Goal: Task Accomplishment & Management: Manage account settings

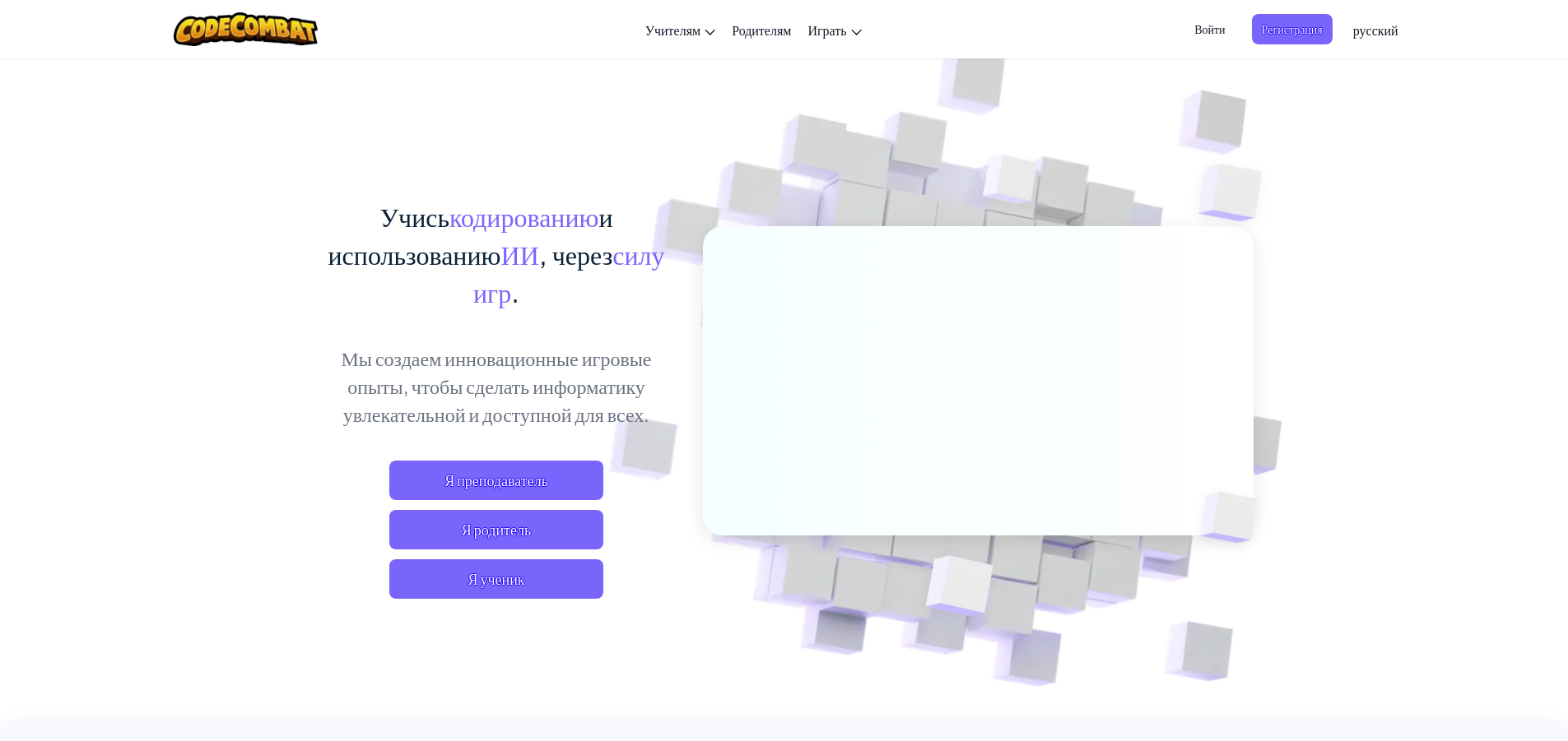
click at [1217, 26] on span "Войти" at bounding box center [1210, 30] width 50 height 30
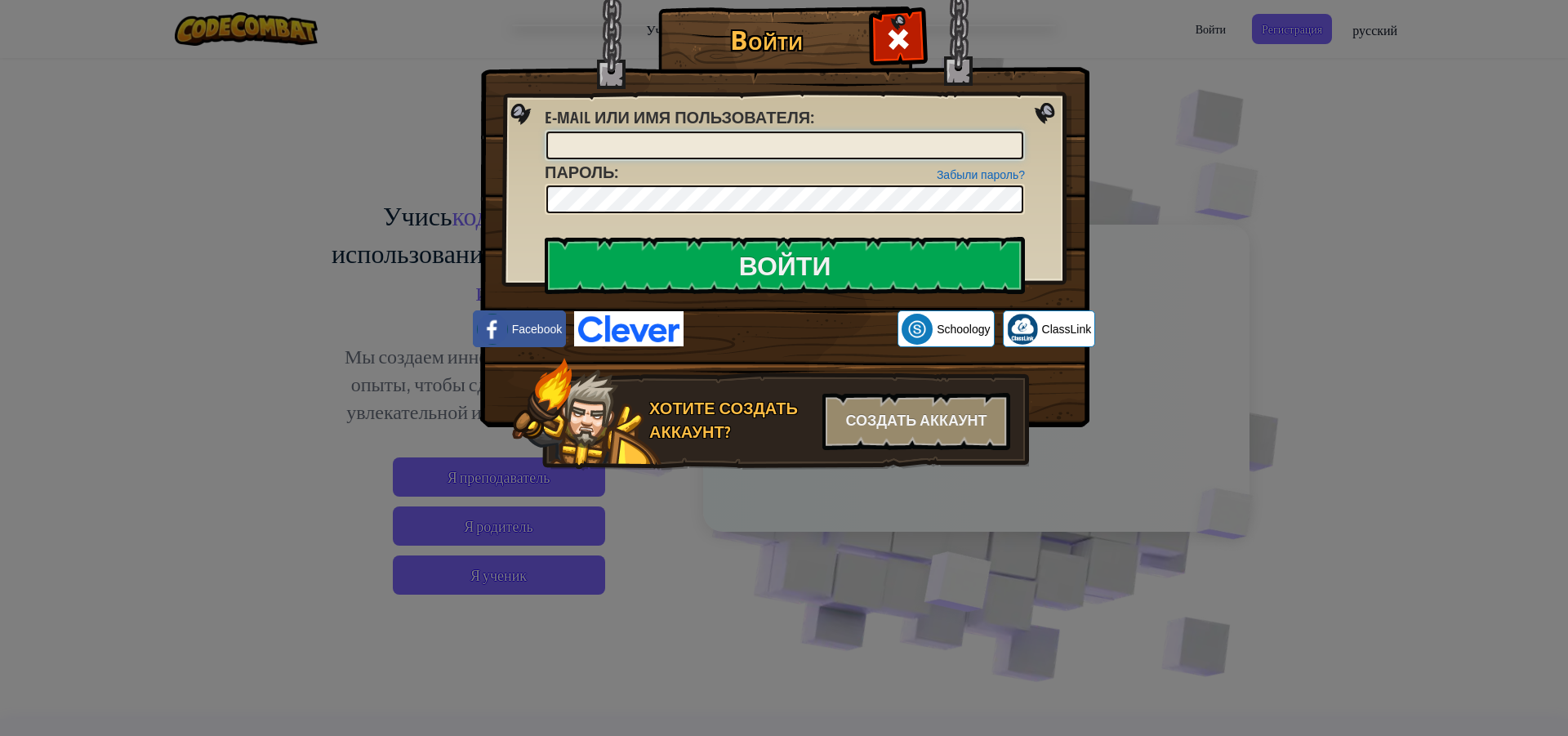
click at [704, 144] on input "E-mail или имя пользователя :" at bounding box center [784, 145] width 477 height 28
type input "л"
type input "[EMAIL_ADDRESS][DOMAIN_NAME]"
click at [545, 237] on input "Войти" at bounding box center [784, 266] width 480 height 57
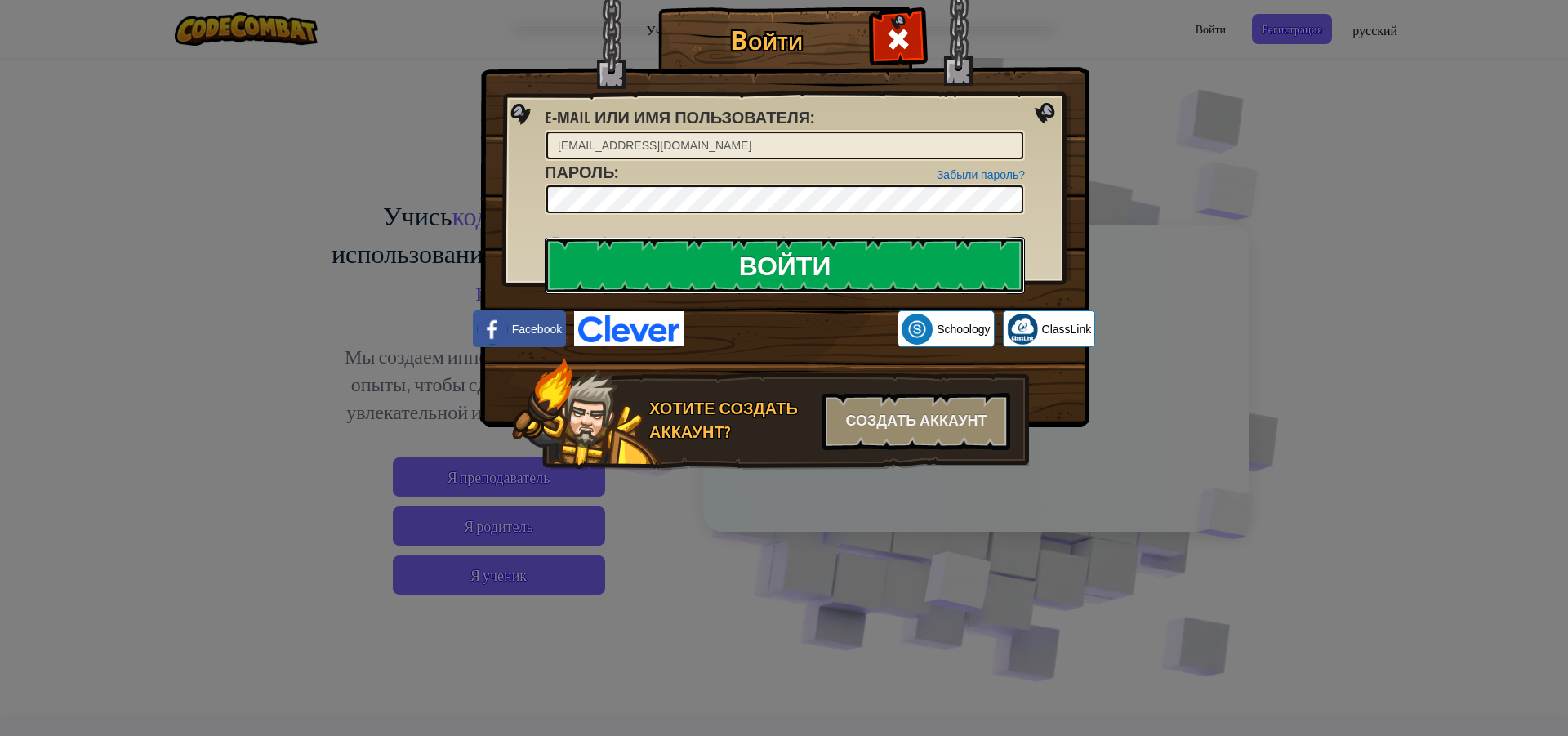
click at [681, 252] on input "Войти" at bounding box center [784, 266] width 480 height 57
